Goal: Find specific page/section

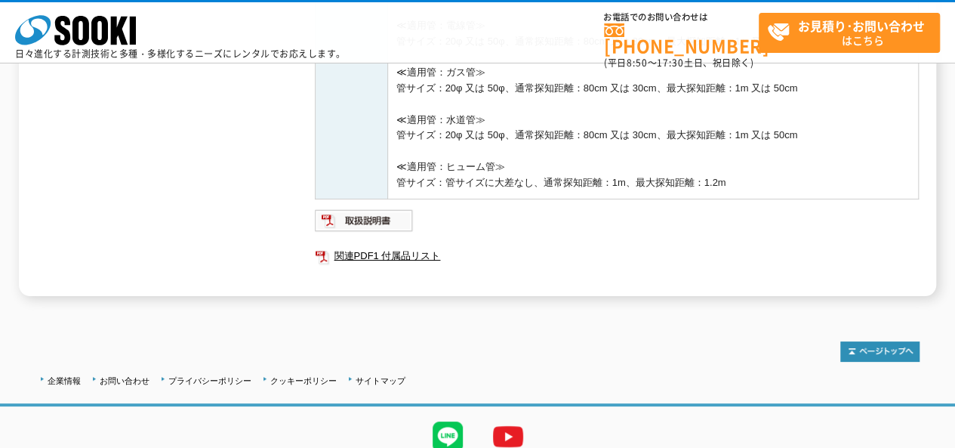
scroll to position [560, 0]
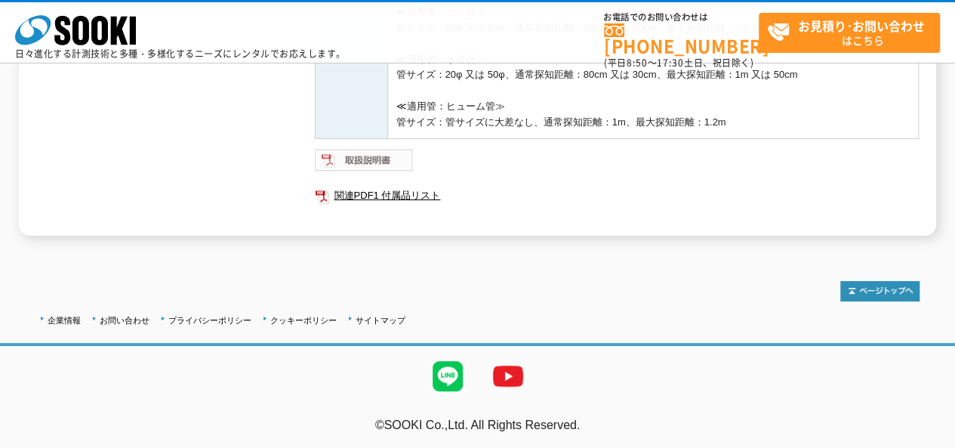
click at [392, 158] on img at bounding box center [364, 160] width 99 height 24
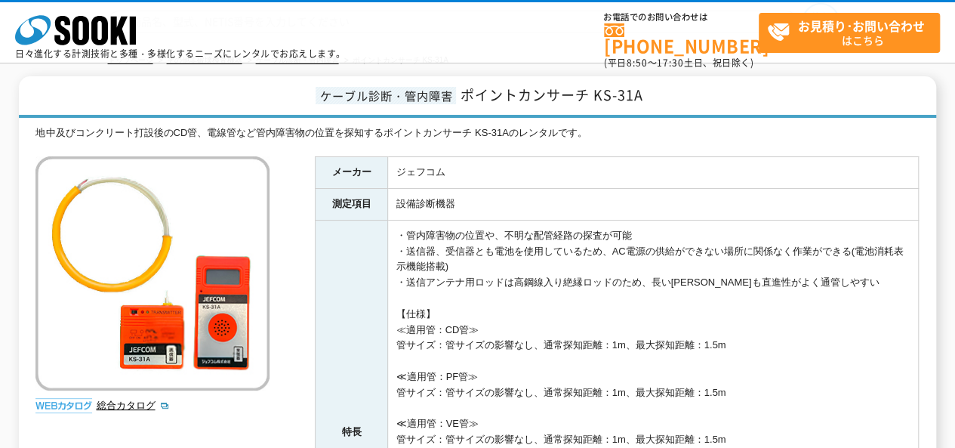
scroll to position [151, 0]
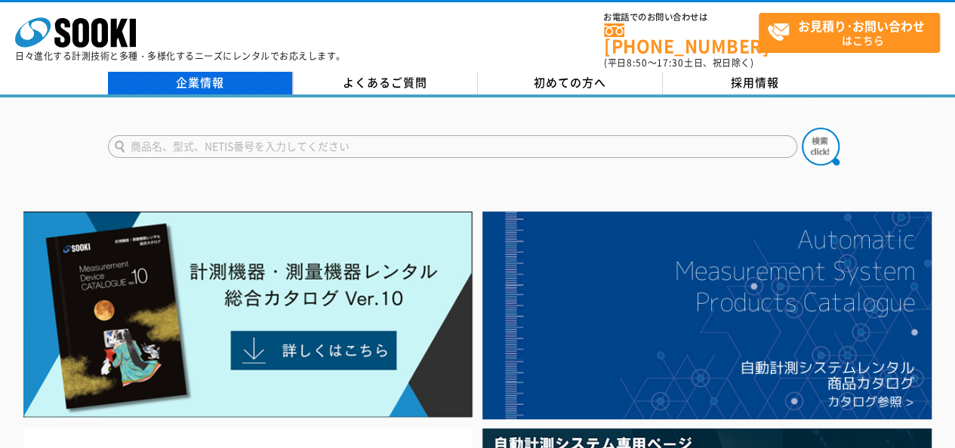
click at [213, 76] on link "企業情報" at bounding box center [200, 83] width 185 height 23
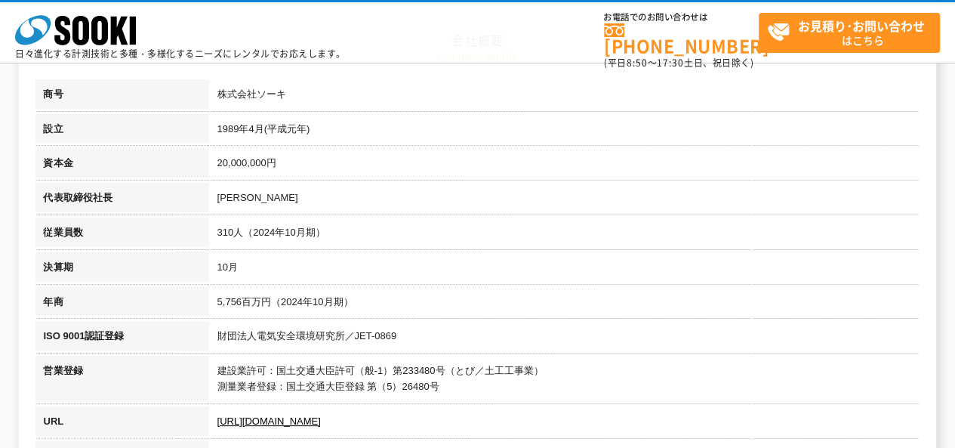
scroll to position [226, 0]
